Goal: Transaction & Acquisition: Subscribe to service/newsletter

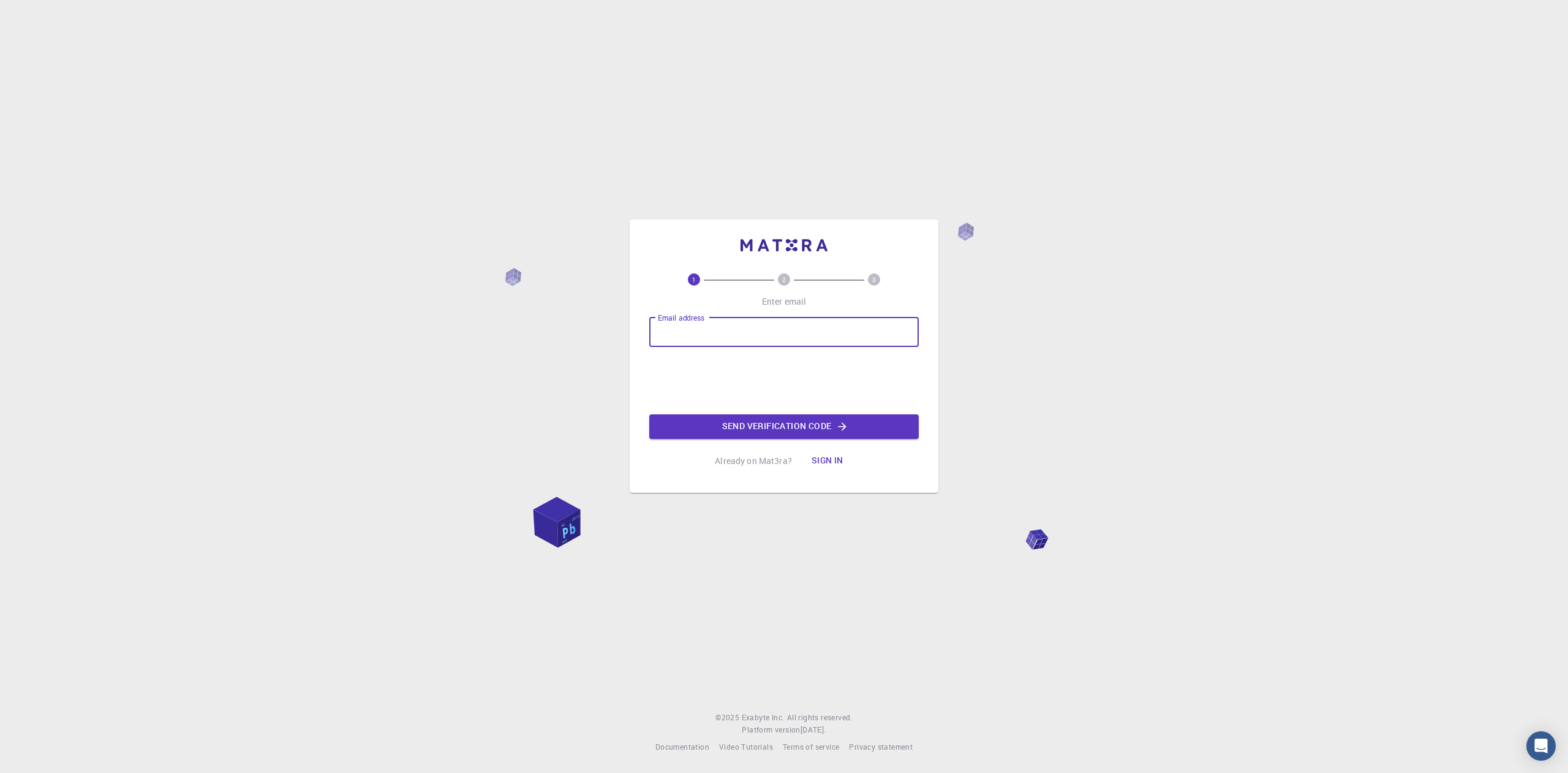
click at [848, 338] on input "Email address" at bounding box center [784, 332] width 269 height 29
type input "delacruzlinaresalvimaribel@gmail.com"
click at [768, 412] on div "Email address delacruzlinaresalvimaribel@gmail.com Email address 0cAFcWeA5UmKGt…" at bounding box center [784, 378] width 269 height 121
click at [828, 421] on font "Enviar código de verificación" at bounding box center [777, 426] width 141 height 12
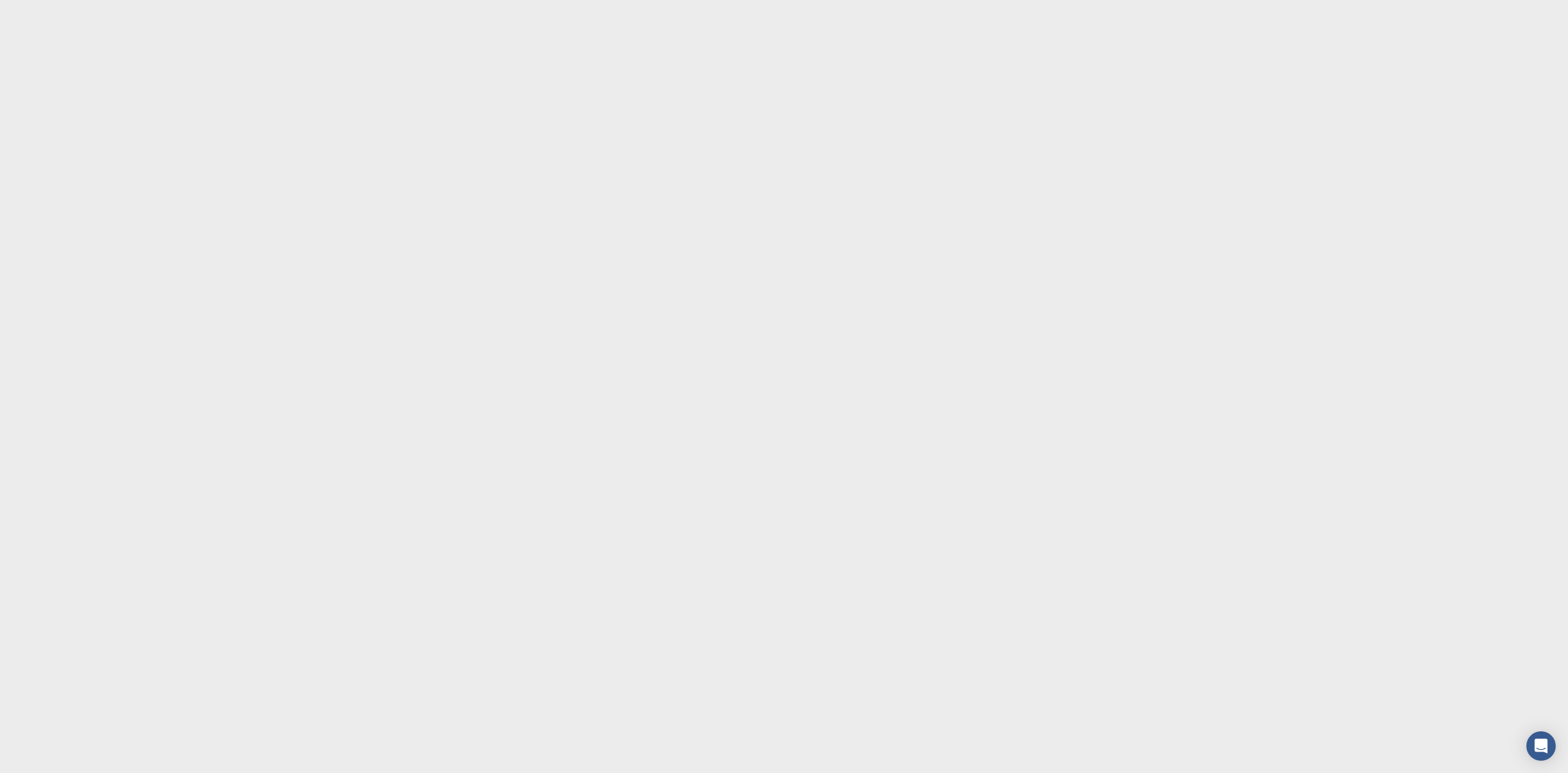
drag, startPoint x: 815, startPoint y: 314, endPoint x: 815, endPoint y: 306, distance: 8.0
click at [815, 308] on body "Texto original Valora esta traducción Tu opinión servirá para ayudar a mejorar …" at bounding box center [784, 386] width 1568 height 773
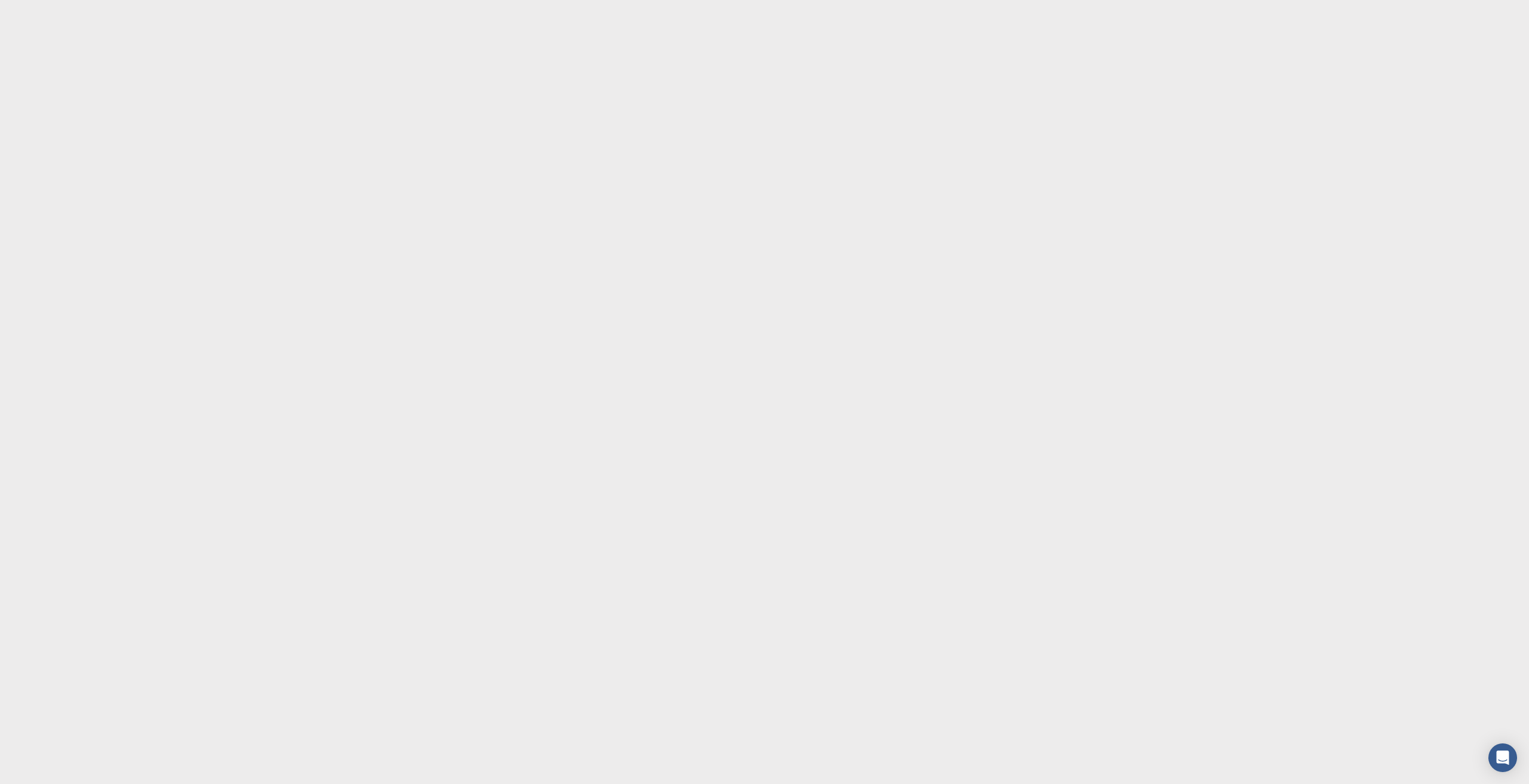
click at [324, 176] on body "Texto original Valora esta traducción Tu opinión servirá para ayudar a mejorar …" at bounding box center [764, 392] width 1529 height 784
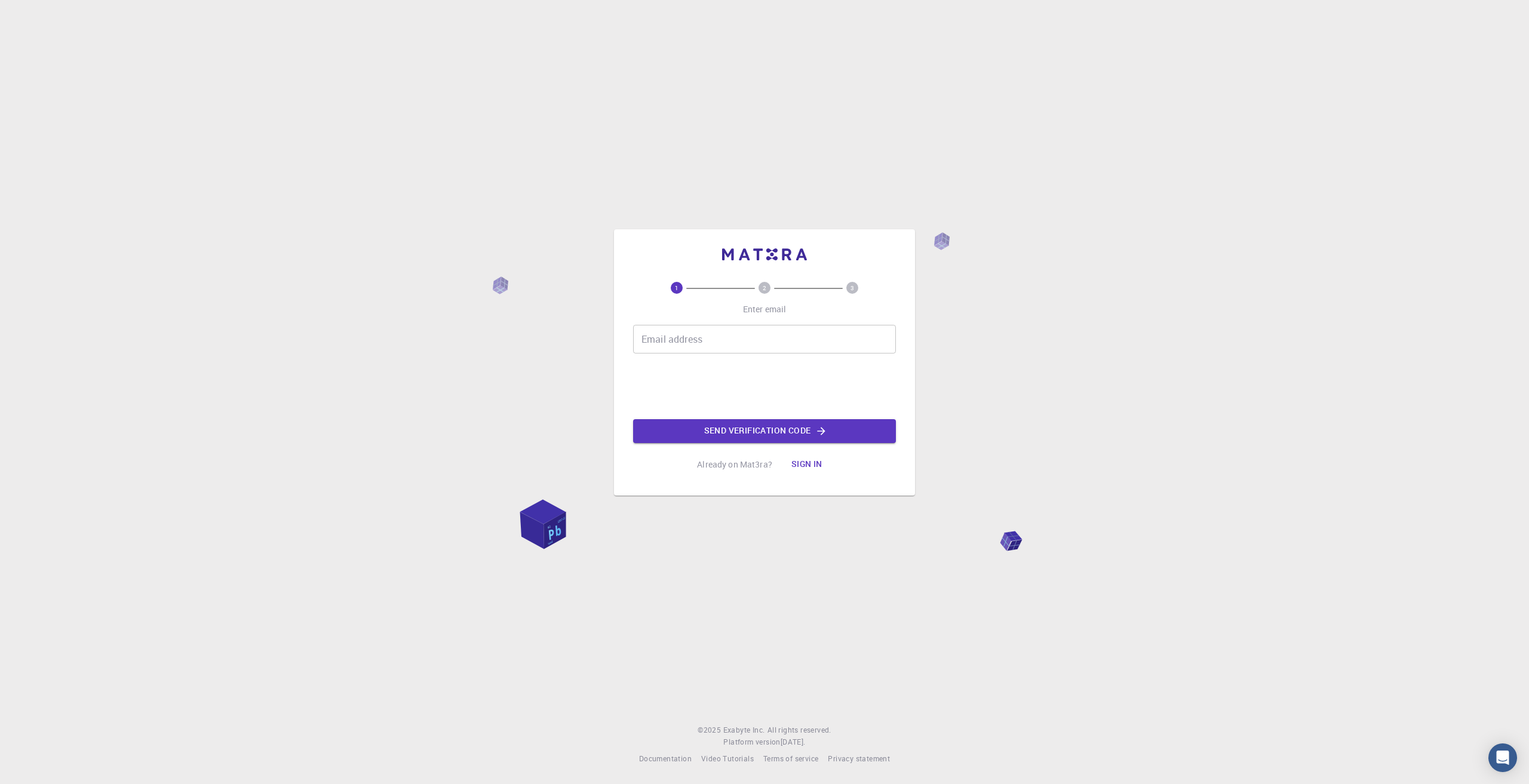
click at [792, 326] on input "Email address" at bounding box center [764, 339] width 263 height 29
